Goal: Navigation & Orientation: Go to known website

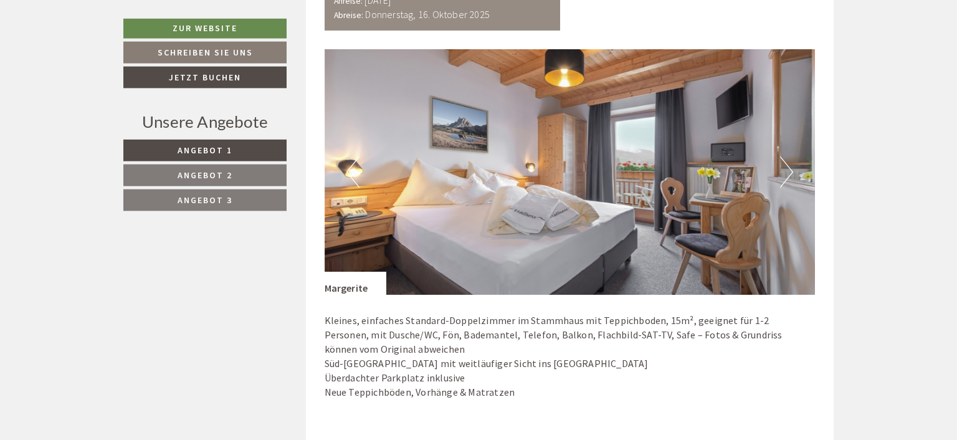
scroll to position [854, 0]
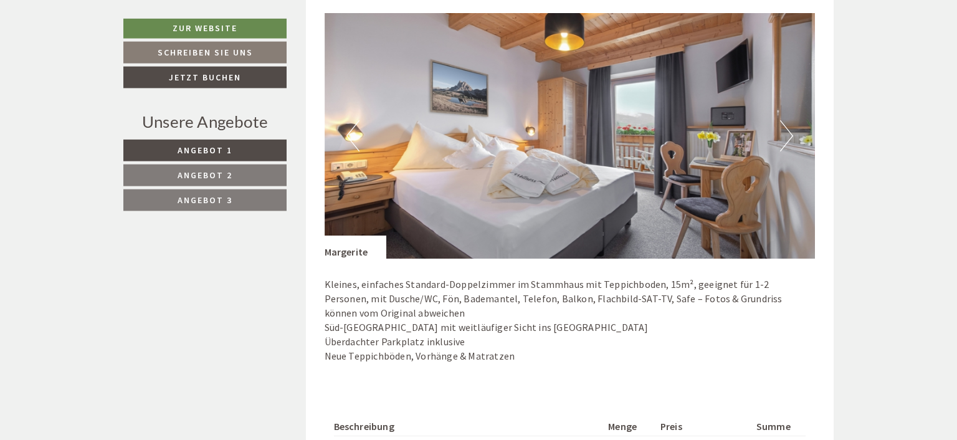
click at [784, 133] on button "Next" at bounding box center [786, 135] width 13 height 31
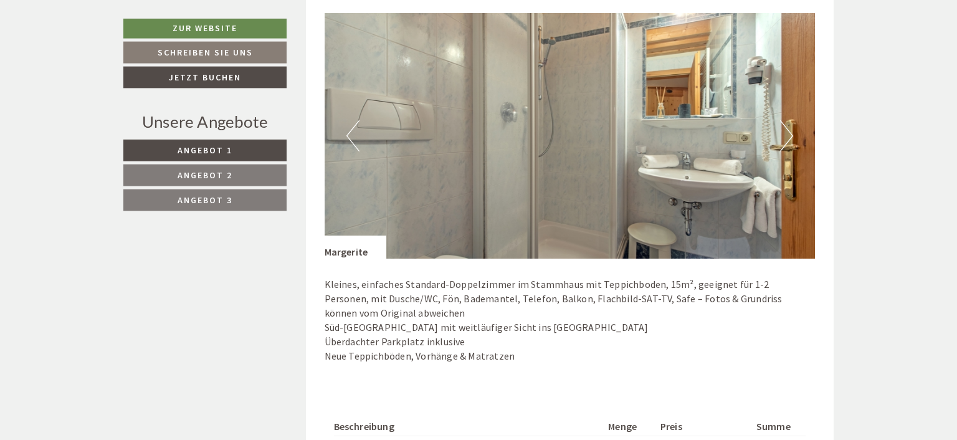
click at [784, 133] on button "Next" at bounding box center [786, 135] width 13 height 31
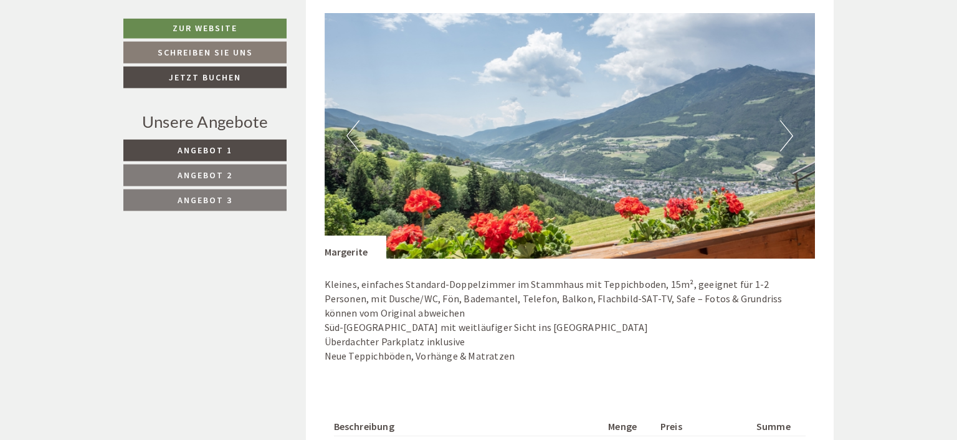
click at [784, 133] on button "Next" at bounding box center [786, 135] width 13 height 31
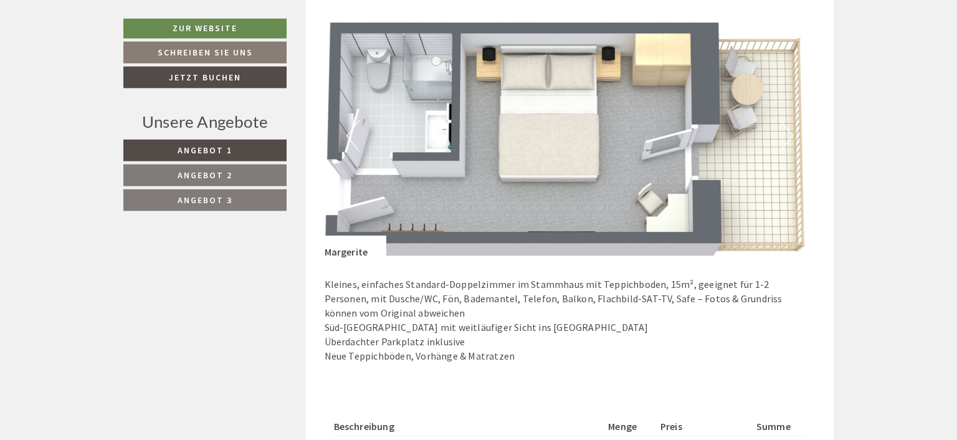
click at [784, 133] on button "Next" at bounding box center [786, 135] width 13 height 31
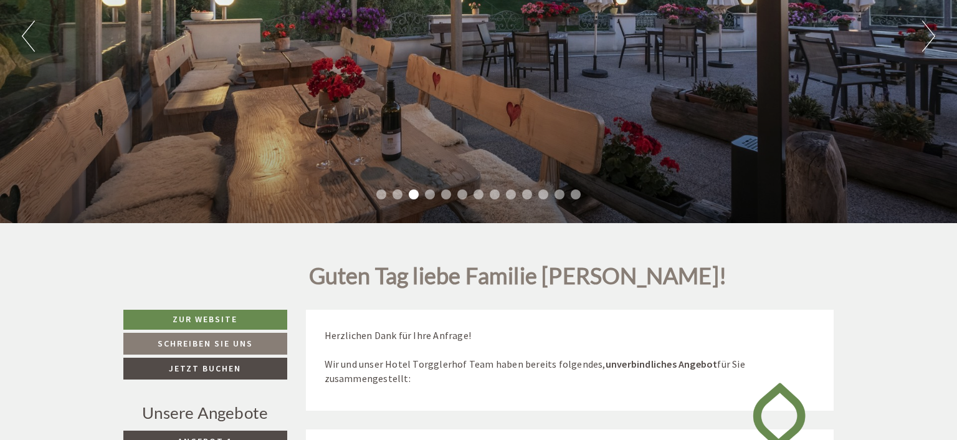
scroll to position [215, 0]
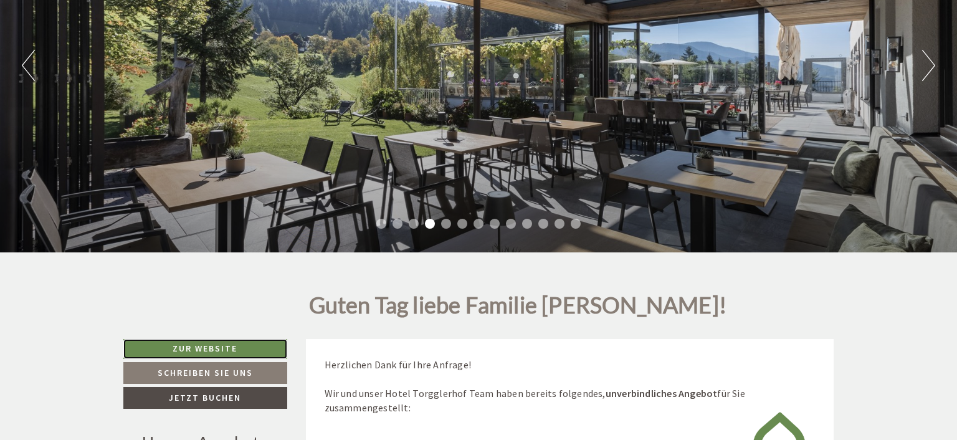
click at [211, 345] on link "Zur Website" at bounding box center [205, 349] width 164 height 20
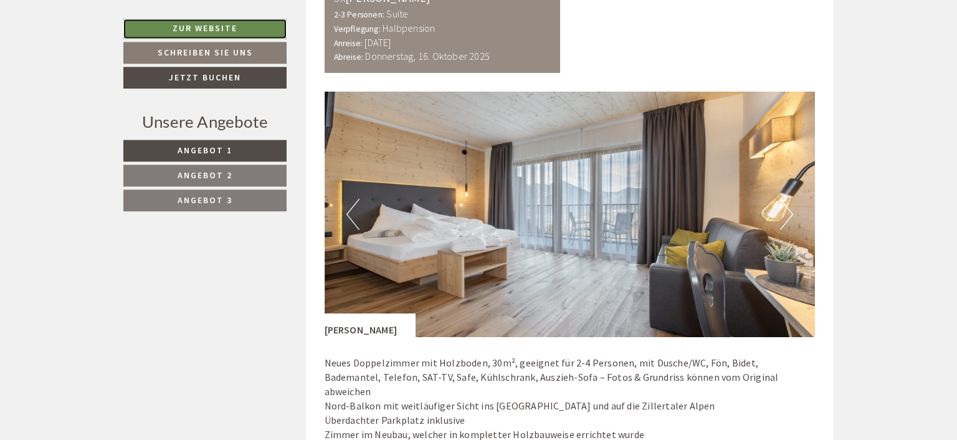
scroll to position [1737, 0]
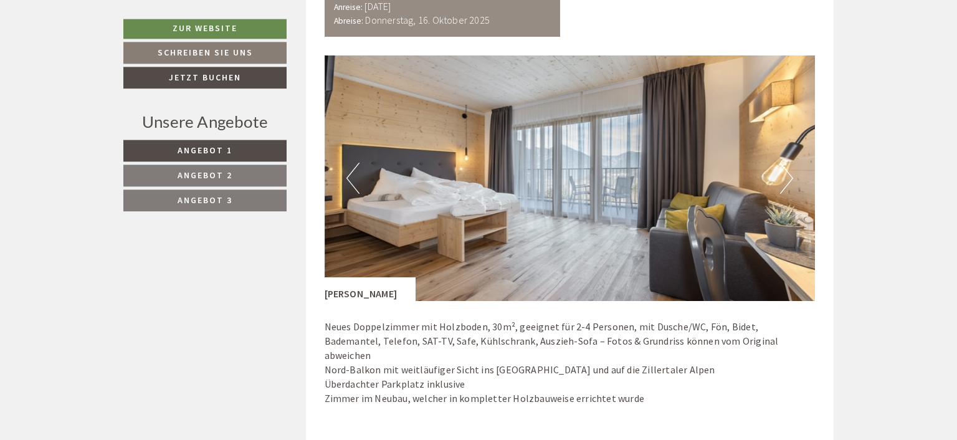
click at [786, 182] on button "Next" at bounding box center [786, 178] width 13 height 31
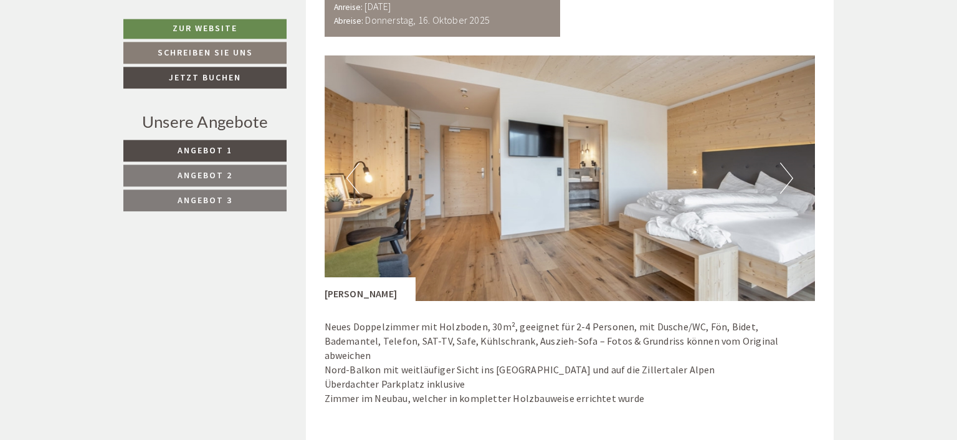
click at [786, 182] on button "Next" at bounding box center [786, 178] width 13 height 31
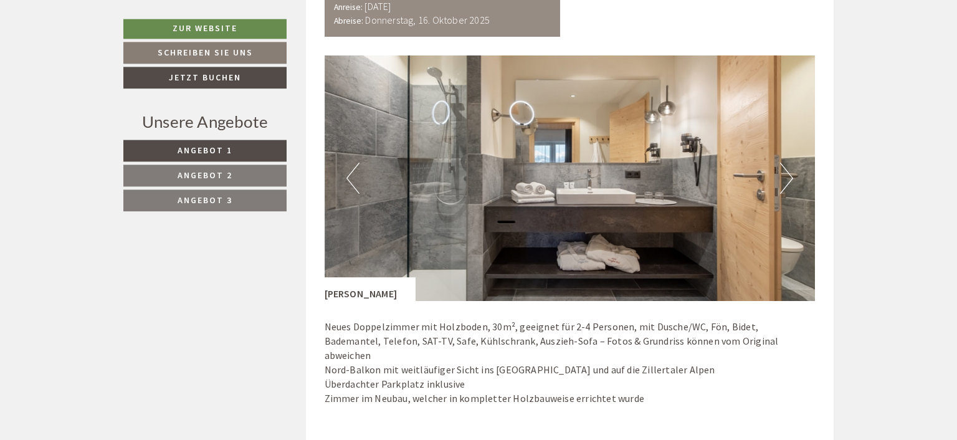
click at [786, 182] on button "Next" at bounding box center [786, 178] width 13 height 31
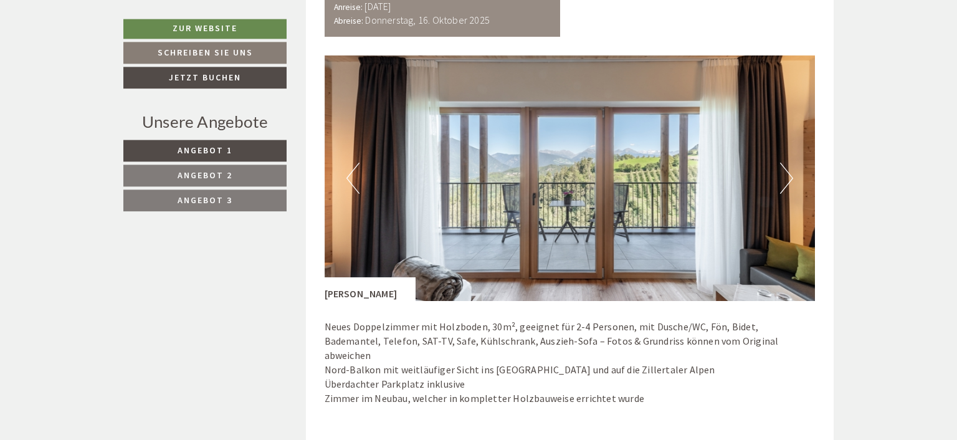
click at [786, 182] on button "Next" at bounding box center [786, 178] width 13 height 31
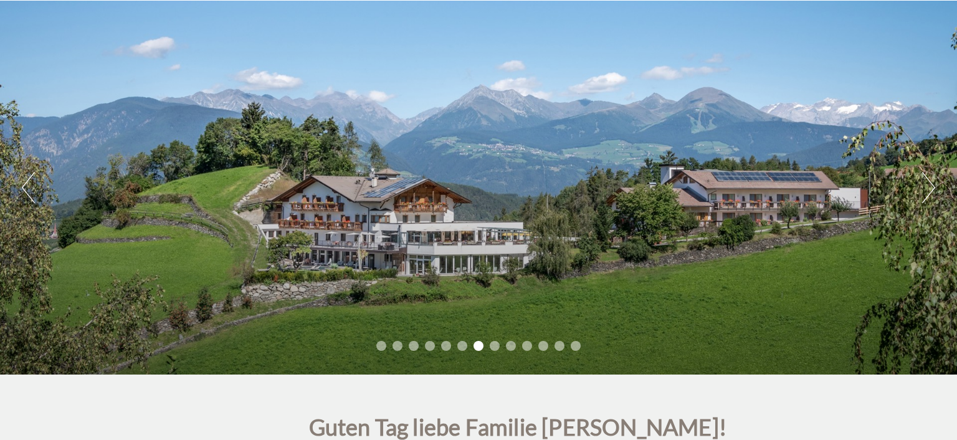
scroll to position [57, 0]
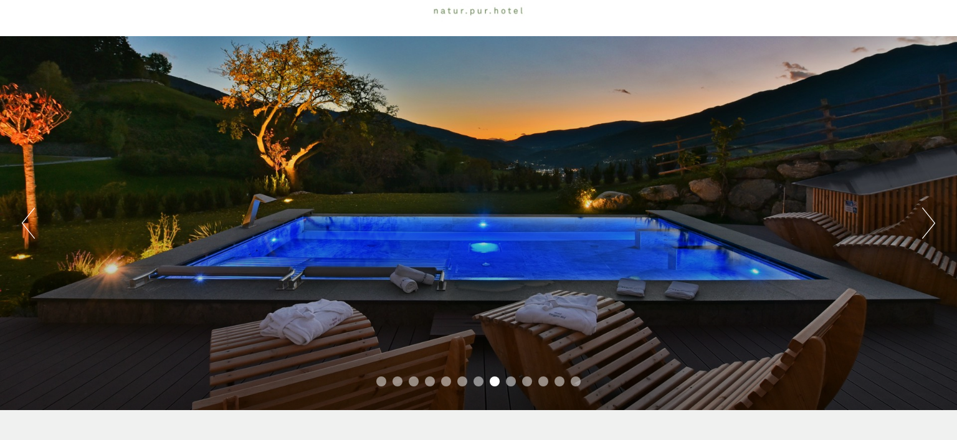
click at [926, 216] on button "Next" at bounding box center [928, 222] width 13 height 31
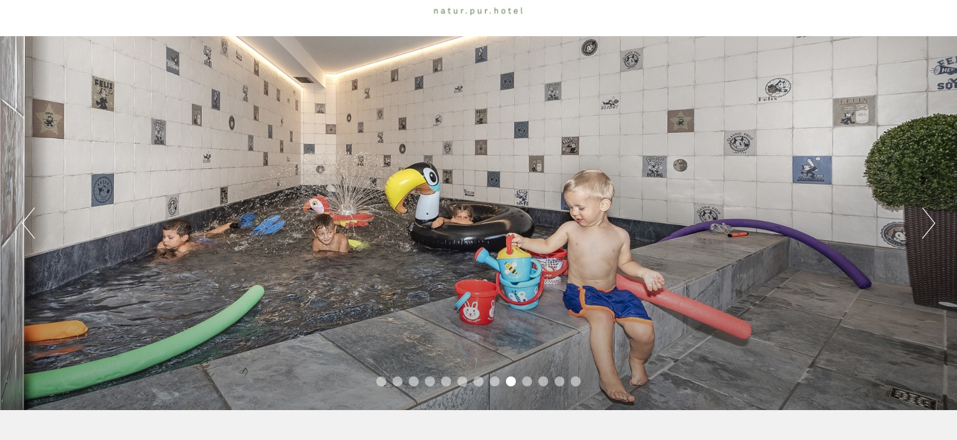
click at [926, 216] on button "Next" at bounding box center [928, 222] width 13 height 31
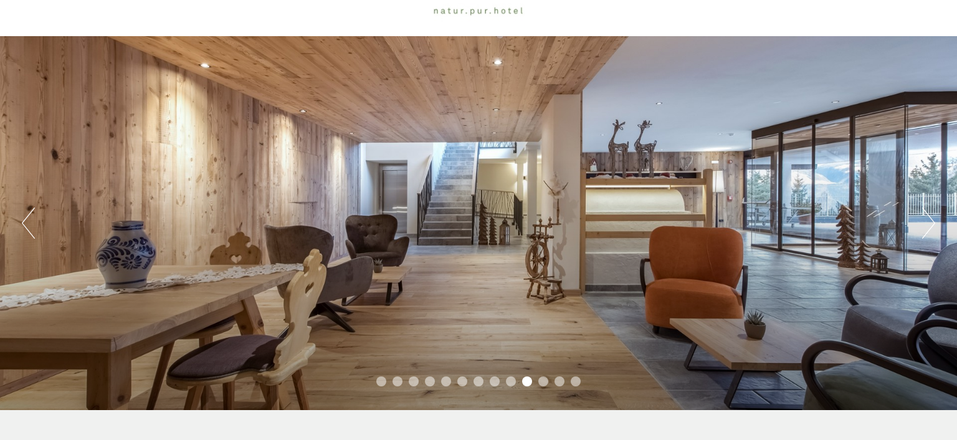
click at [926, 216] on button "Next" at bounding box center [928, 222] width 13 height 31
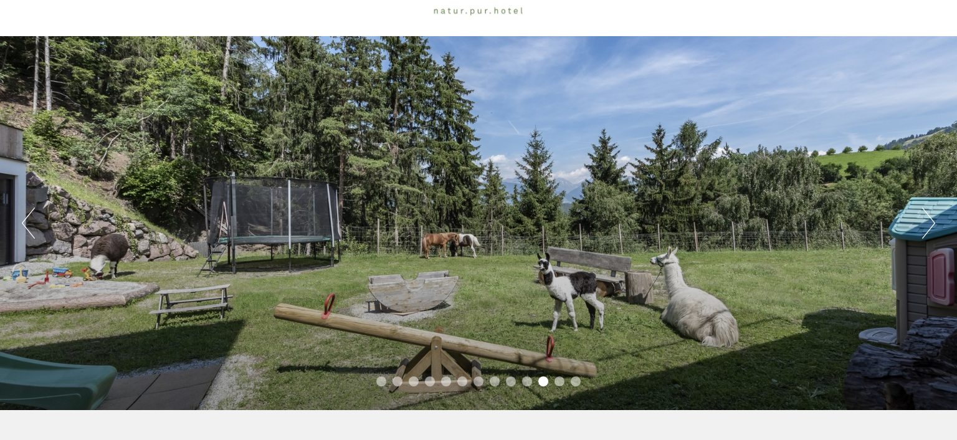
click at [926, 216] on button "Next" at bounding box center [928, 222] width 13 height 31
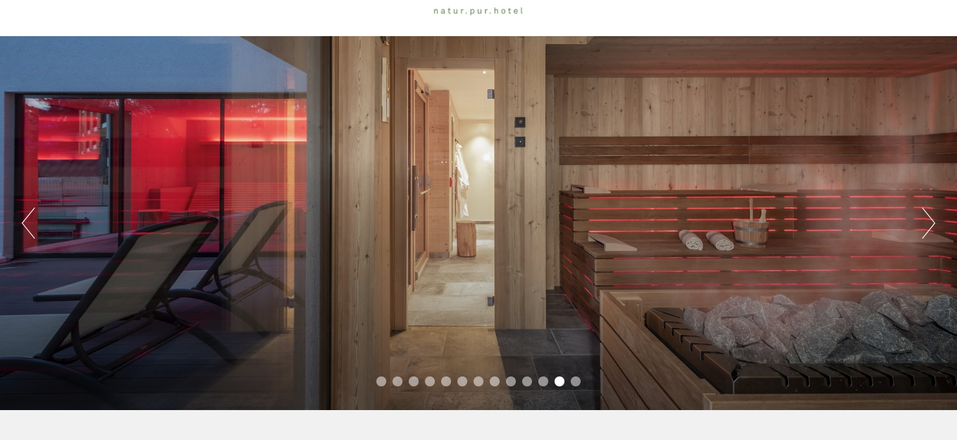
click at [926, 216] on button "Next" at bounding box center [928, 222] width 13 height 31
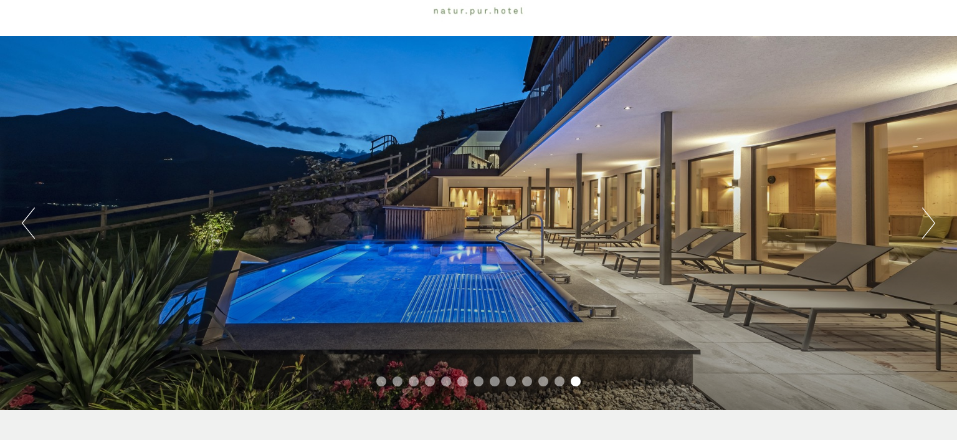
click at [926, 216] on button "Next" at bounding box center [928, 222] width 13 height 31
